Goal: Navigation & Orientation: Find specific page/section

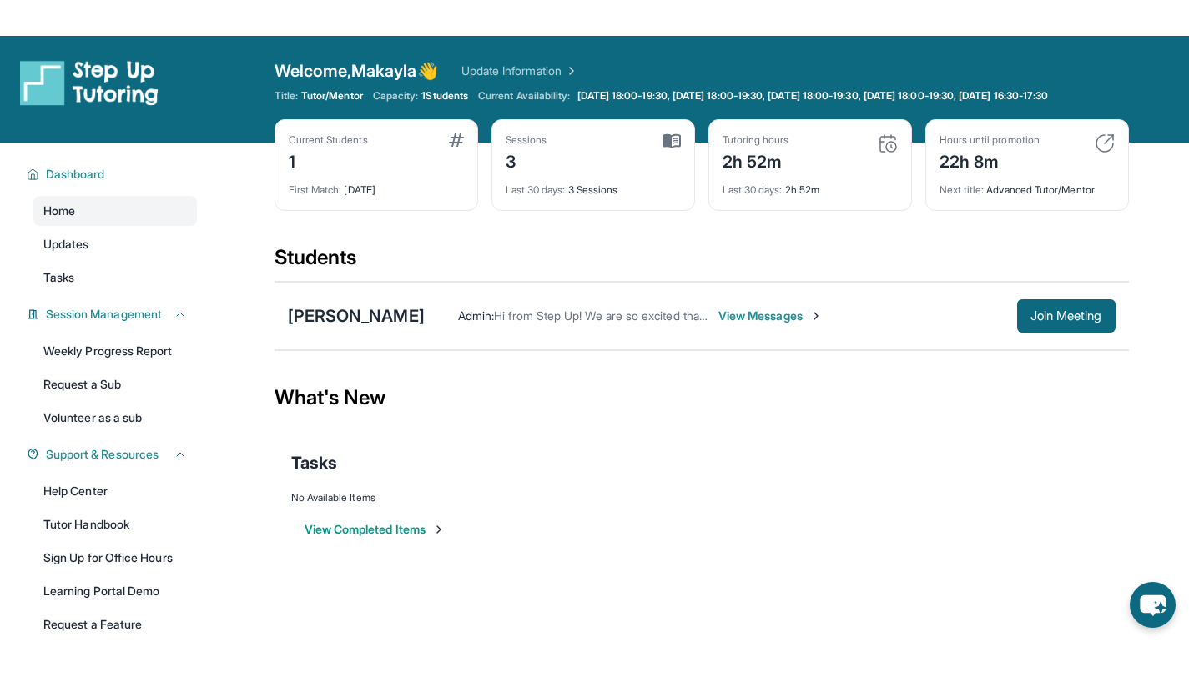
scroll to position [7, 0]
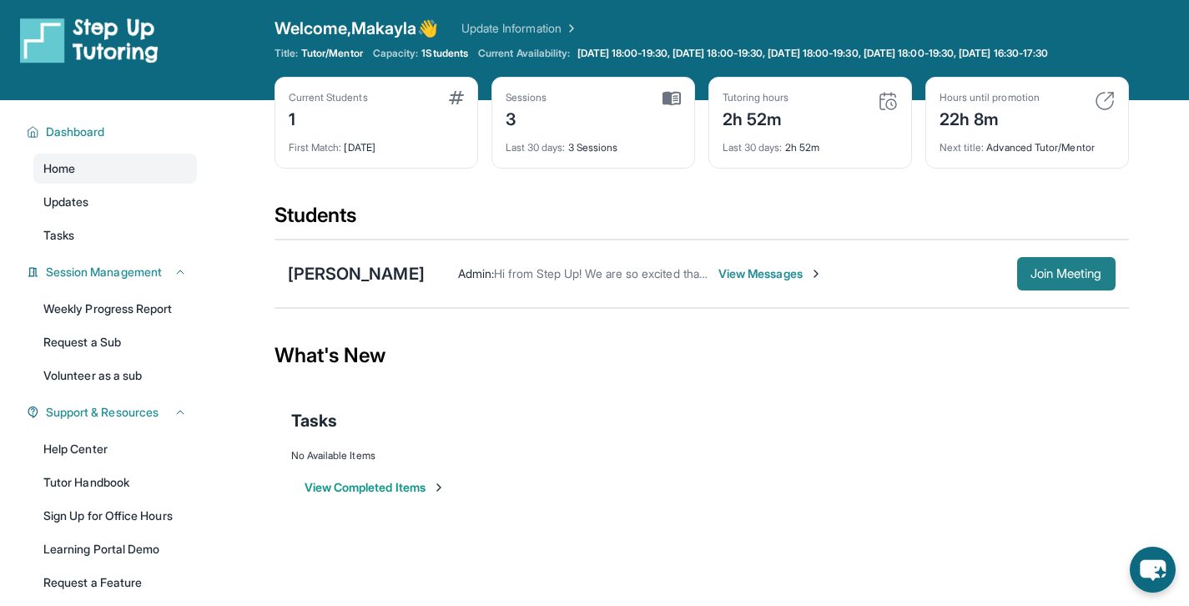
click at [1053, 279] on span "Join Meeting" at bounding box center [1066, 274] width 72 height 10
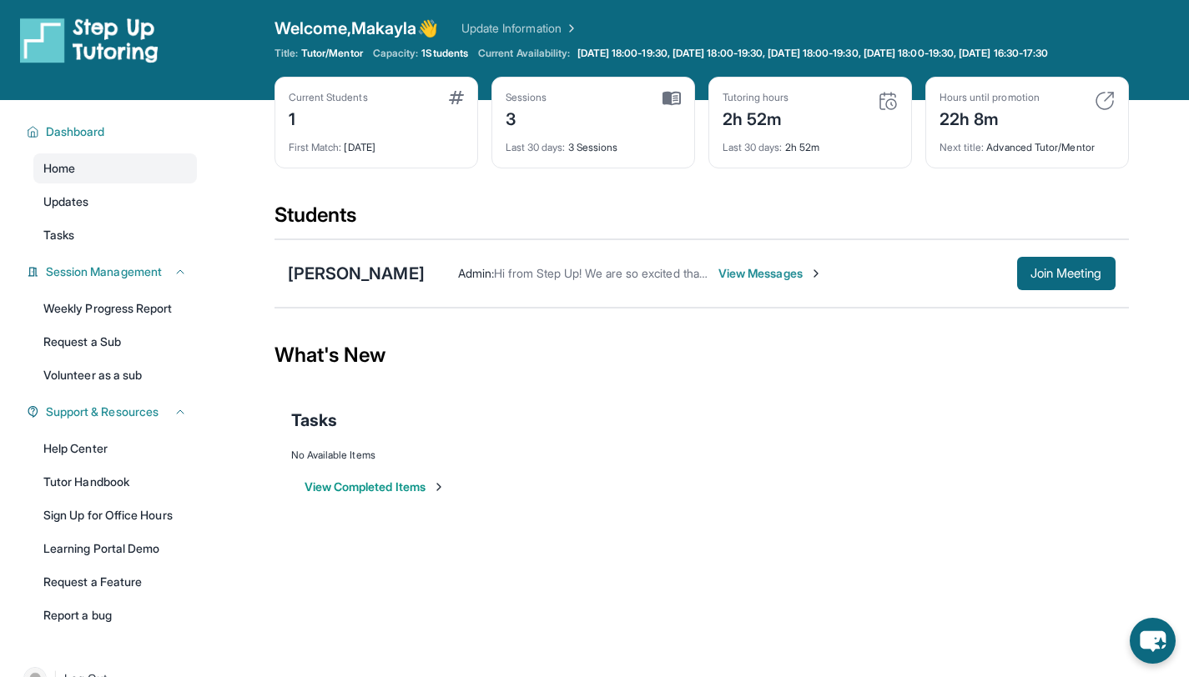
click at [359, 299] on div "[PERSON_NAME] Admin : Hi from Step Up! We are so excited that you are matched w…" at bounding box center [701, 273] width 854 height 68
click at [342, 285] on div "[PERSON_NAME]" at bounding box center [356, 273] width 137 height 23
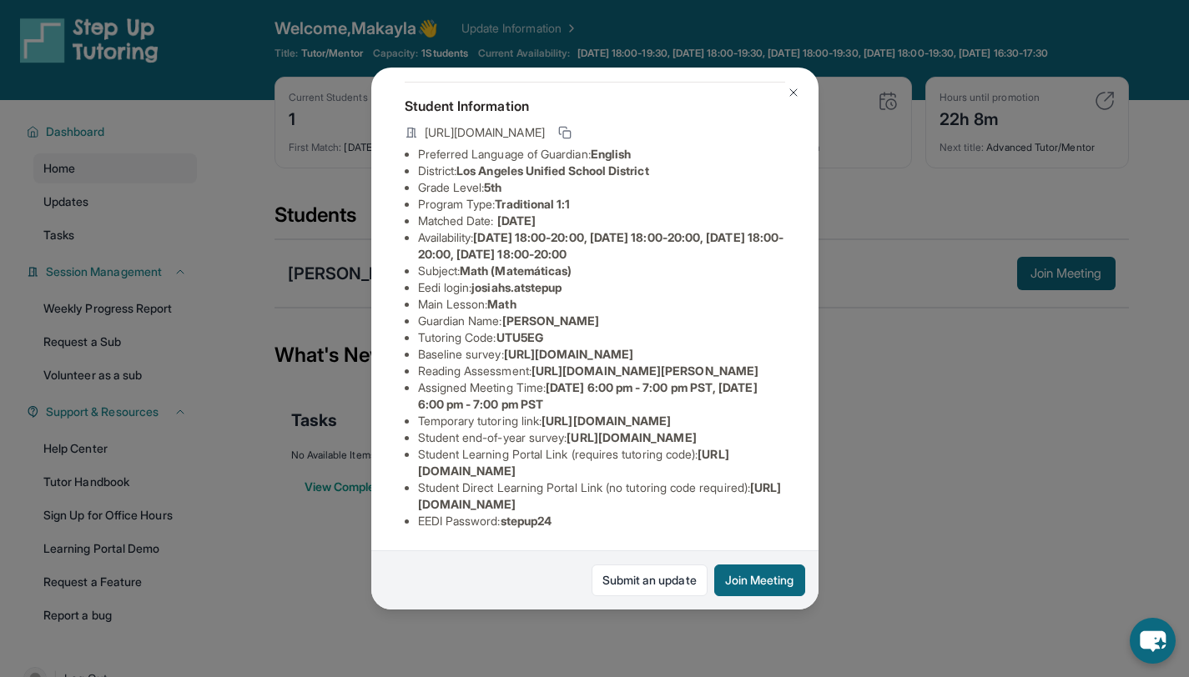
scroll to position [113, 0]
drag, startPoint x: 477, startPoint y: 262, endPoint x: 570, endPoint y: 258, distance: 93.5
click at [570, 279] on li "Eedi login : [PERSON_NAME].atstepup" at bounding box center [601, 287] width 367 height 17
